Goal: Task Accomplishment & Management: Use online tool/utility

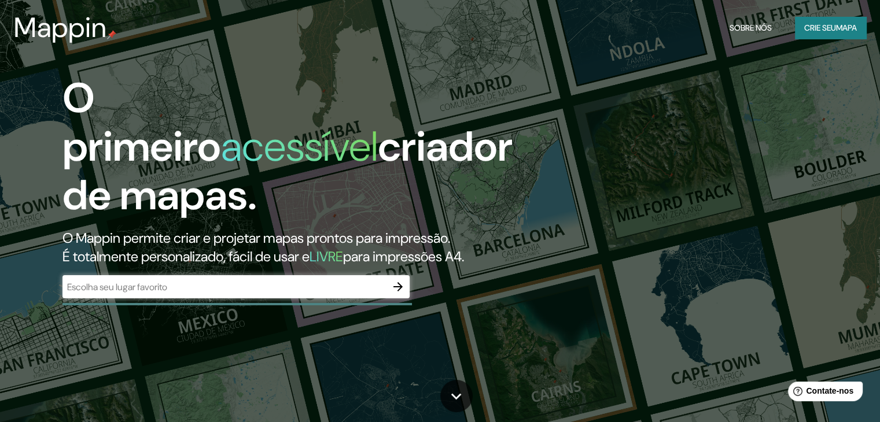
click at [826, 35] on button "Crie seu mapa" at bounding box center [830, 28] width 71 height 22
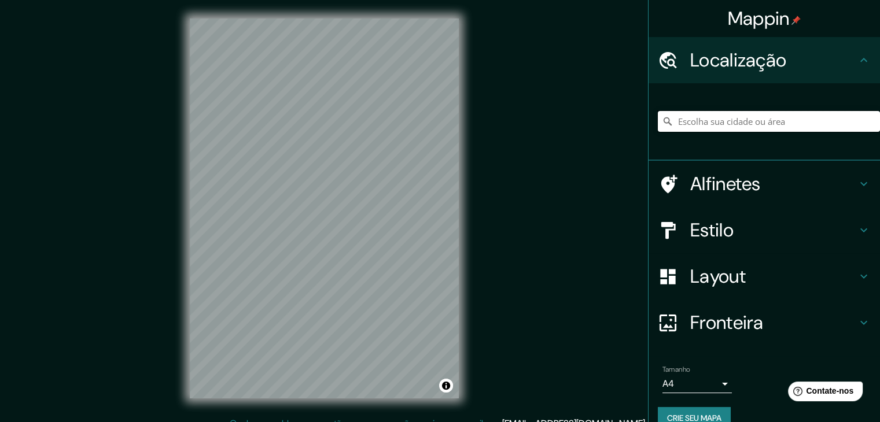
click at [739, 124] on input "Escolha sua cidade ou área" at bounding box center [769, 121] width 222 height 21
click at [842, 120] on input "[GEOGRAPHIC_DATA], [GEOGRAPHIC_DATA], [GEOGRAPHIC_DATA]" at bounding box center [769, 121] width 222 height 21
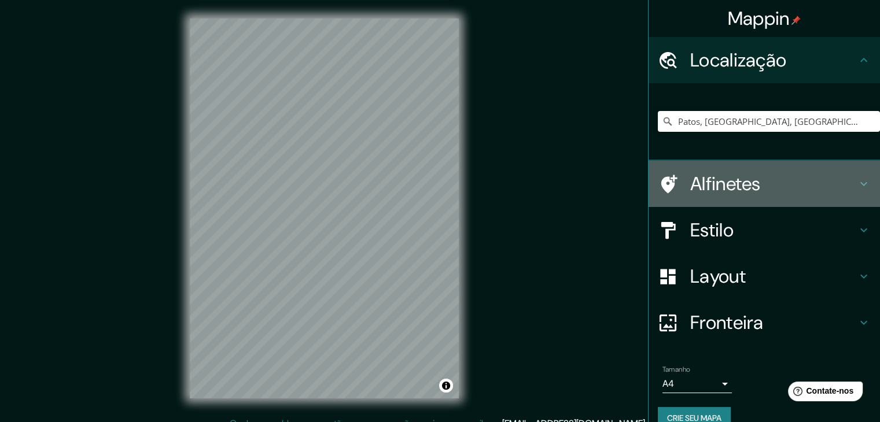
click at [849, 195] on div "Alfinetes" at bounding box center [763, 184] width 231 height 46
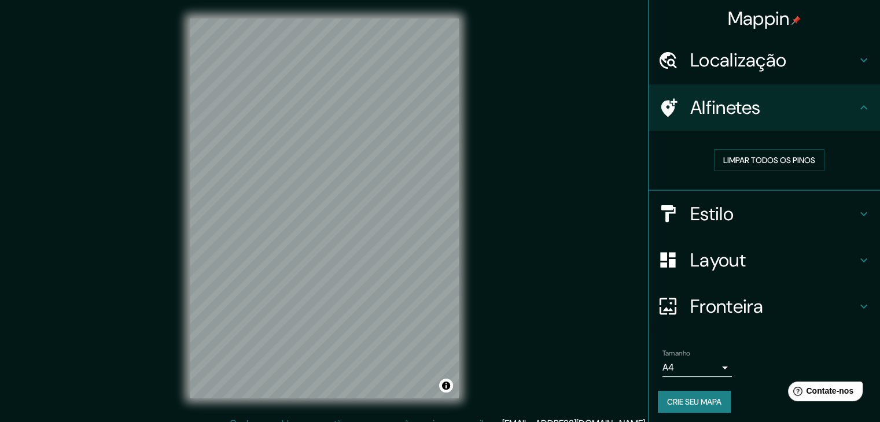
click at [842, 206] on h4 "Estilo" at bounding box center [773, 213] width 167 height 23
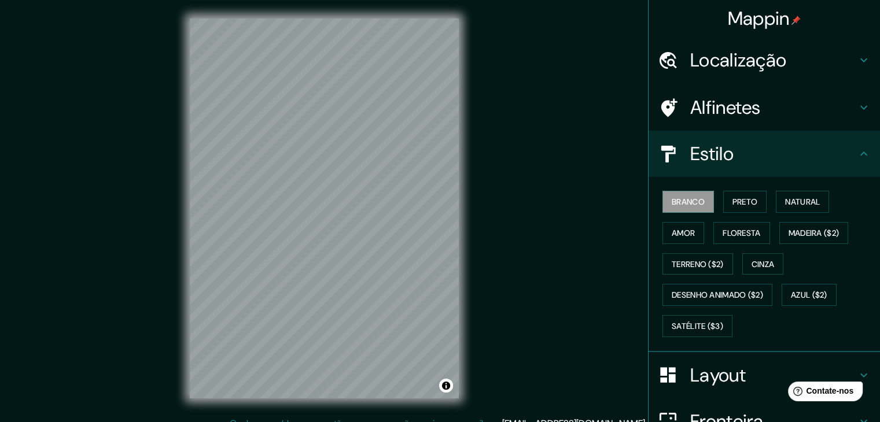
scroll to position [117, 0]
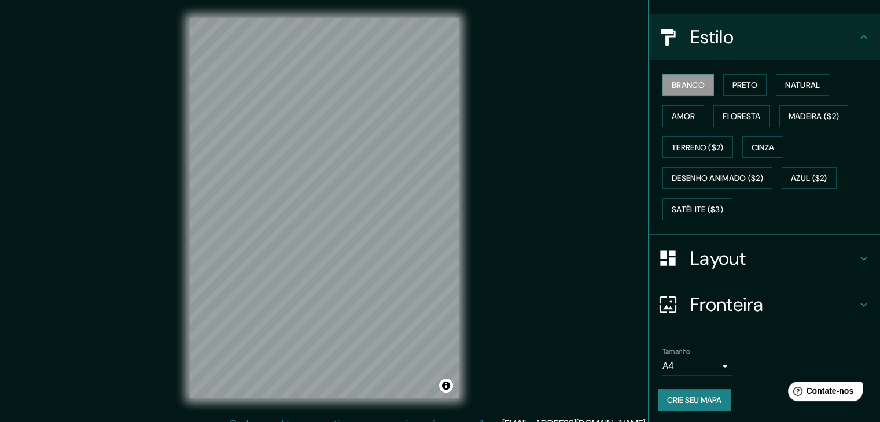
click at [827, 260] on h4 "Layout" at bounding box center [773, 258] width 167 height 23
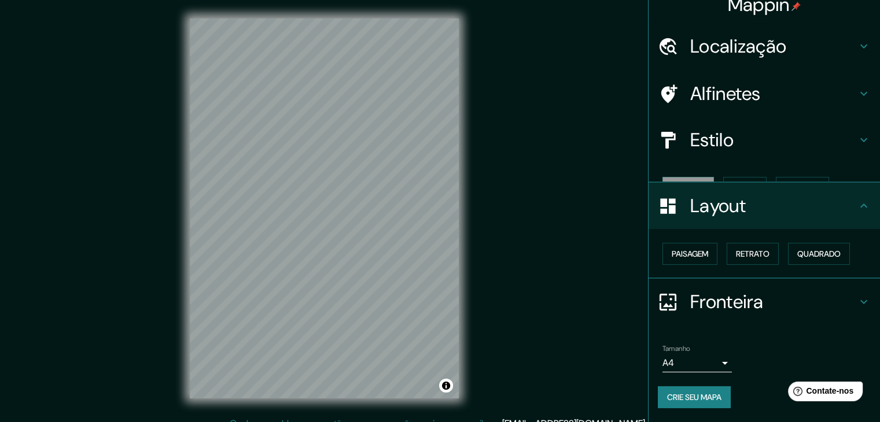
scroll to position [0, 0]
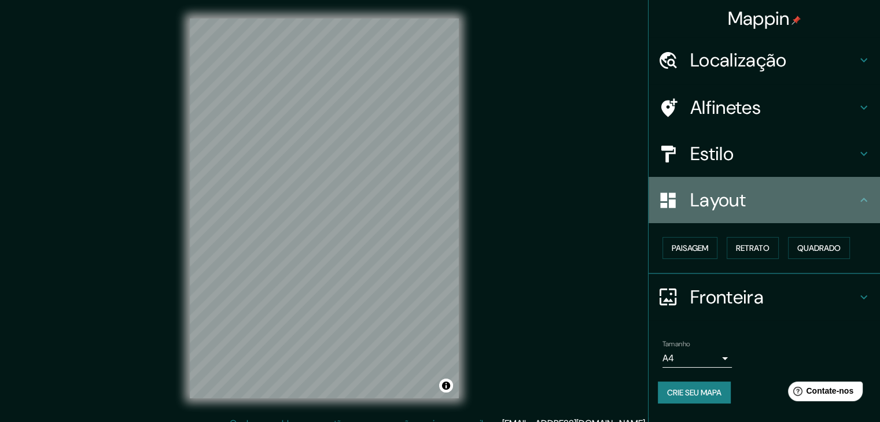
click at [860, 208] on div "Layout" at bounding box center [763, 200] width 231 height 46
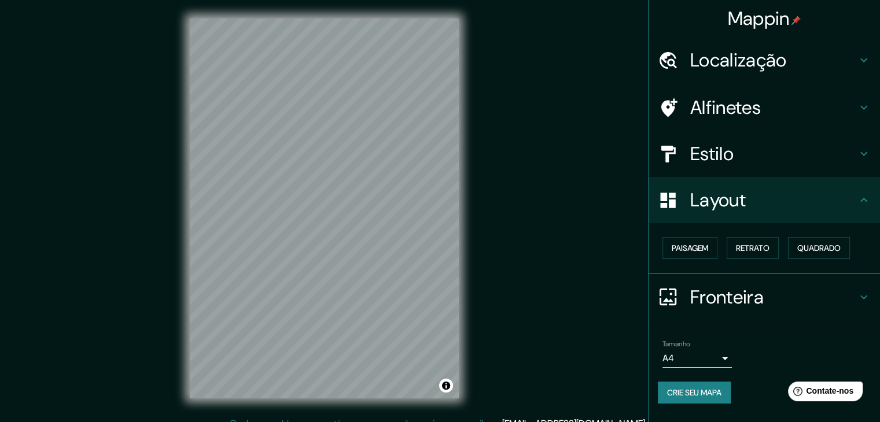
click at [870, 196] on div "Layout" at bounding box center [763, 200] width 231 height 46
click at [867, 204] on icon at bounding box center [864, 200] width 14 height 14
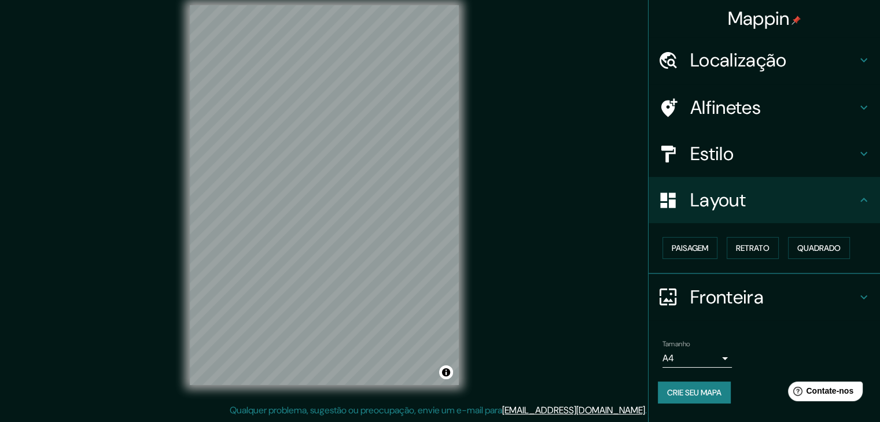
click at [866, 297] on icon at bounding box center [864, 297] width 14 height 14
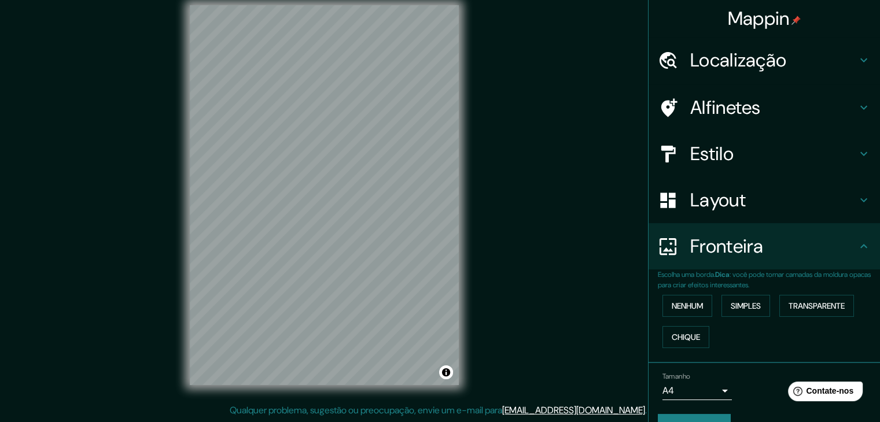
click at [860, 245] on icon at bounding box center [863, 246] width 7 height 4
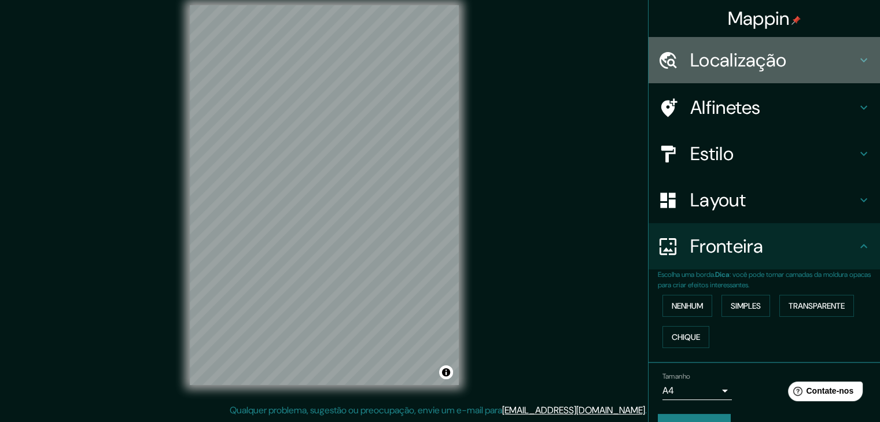
click at [806, 54] on h4 "Localização" at bounding box center [773, 60] width 167 height 23
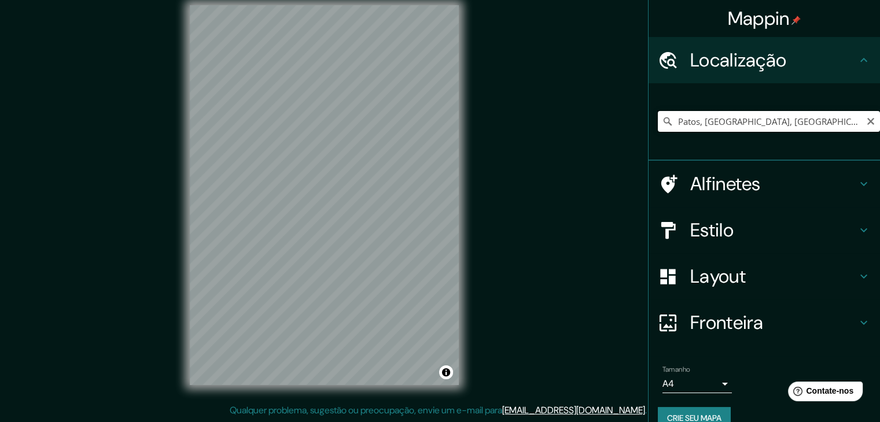
click at [791, 121] on input "Patos, [GEOGRAPHIC_DATA], [GEOGRAPHIC_DATA]" at bounding box center [769, 121] width 222 height 21
click at [666, 120] on input "Patos, [GEOGRAPHIC_DATA], [GEOGRAPHIC_DATA]" at bounding box center [769, 121] width 222 height 21
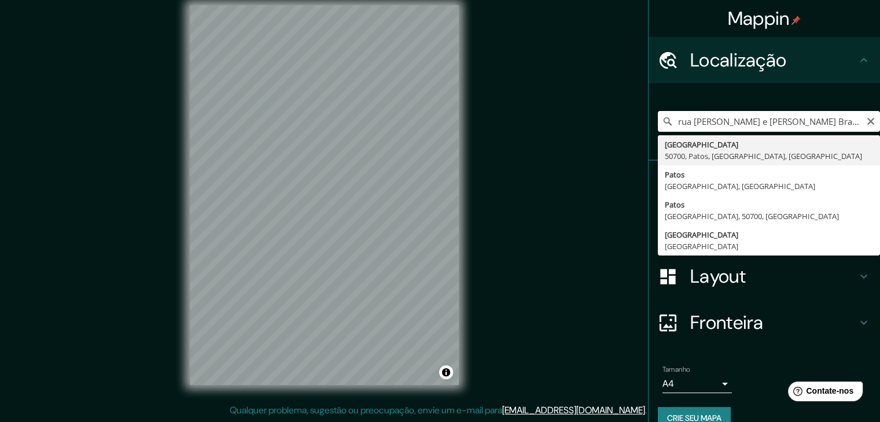
type input "[GEOGRAPHIC_DATA], 50700, Patos, [GEOGRAPHIC_DATA], [GEOGRAPHIC_DATA]"
